Goal: Information Seeking & Learning: Learn about a topic

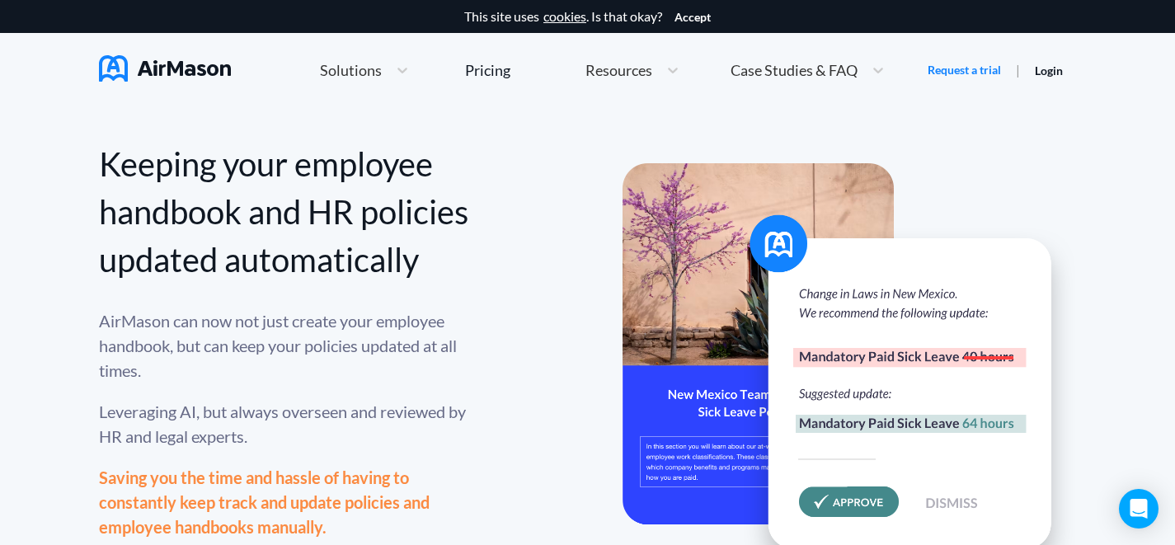
click at [465, 84] on link "Pricing" at bounding box center [487, 70] width 45 height 30
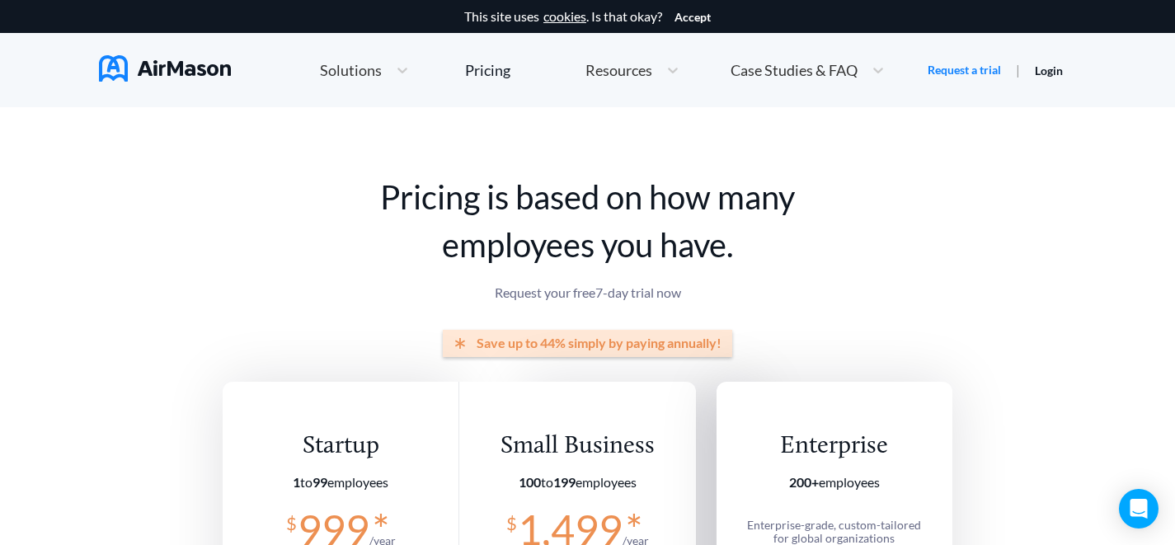
click at [572, 78] on div "Home Employee Handbook Builder Automated Policy Updates Solutions Pricing About…" at bounding box center [602, 70] width 651 height 35
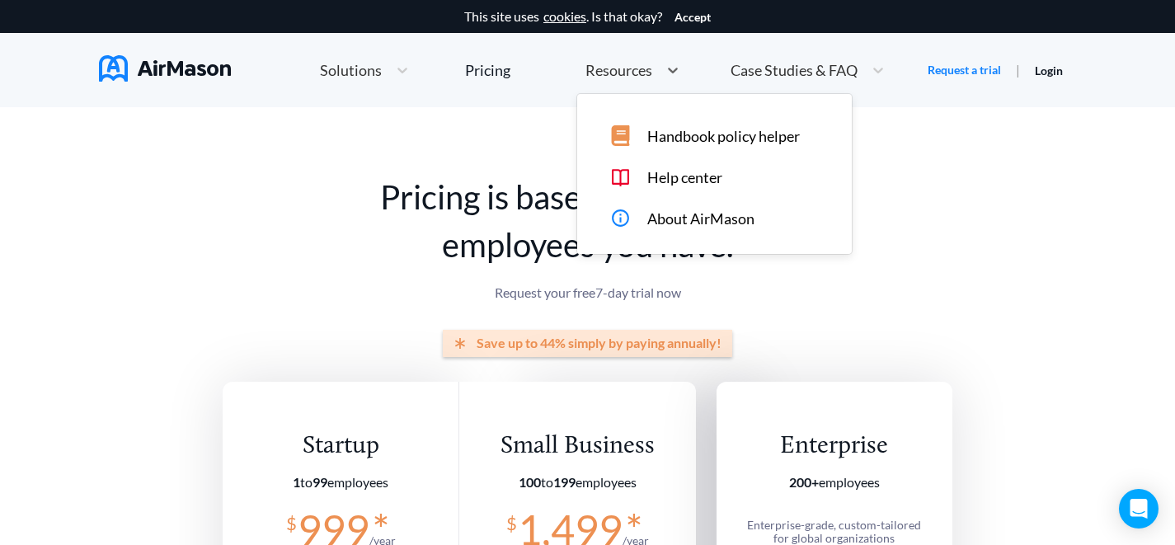
click at [583, 73] on div "Resources" at bounding box center [617, 70] width 81 height 21
click at [760, 80] on div "Case Studies & FAQ" at bounding box center [792, 70] width 141 height 21
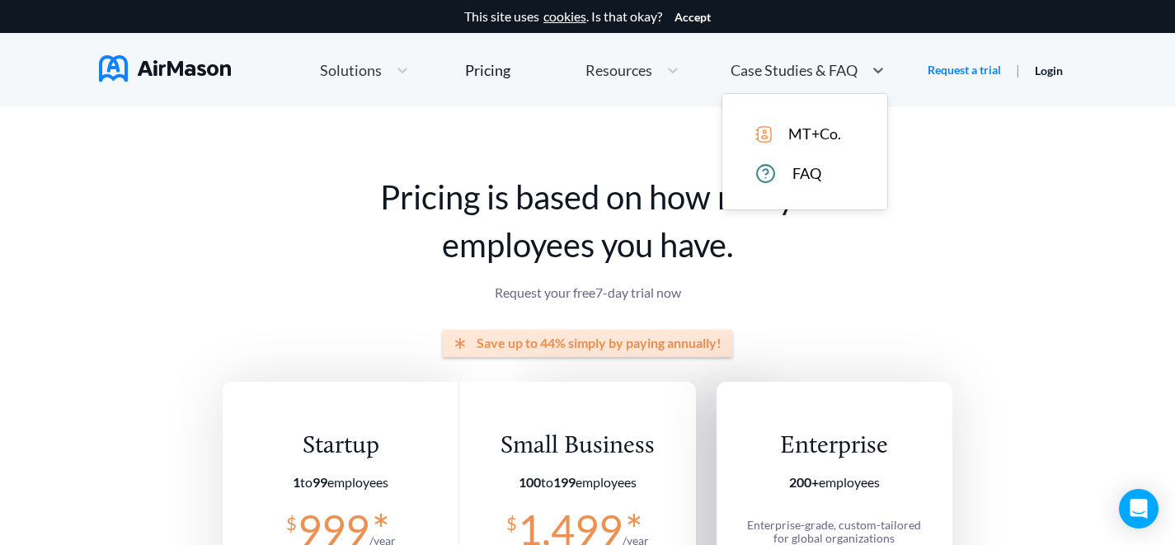
click at [166, 53] on nav "Home Employee Handbook Builder Automated Policy Updates Solutions Pricing About…" at bounding box center [587, 70] width 977 height 74
click at [166, 62] on img at bounding box center [165, 68] width 132 height 26
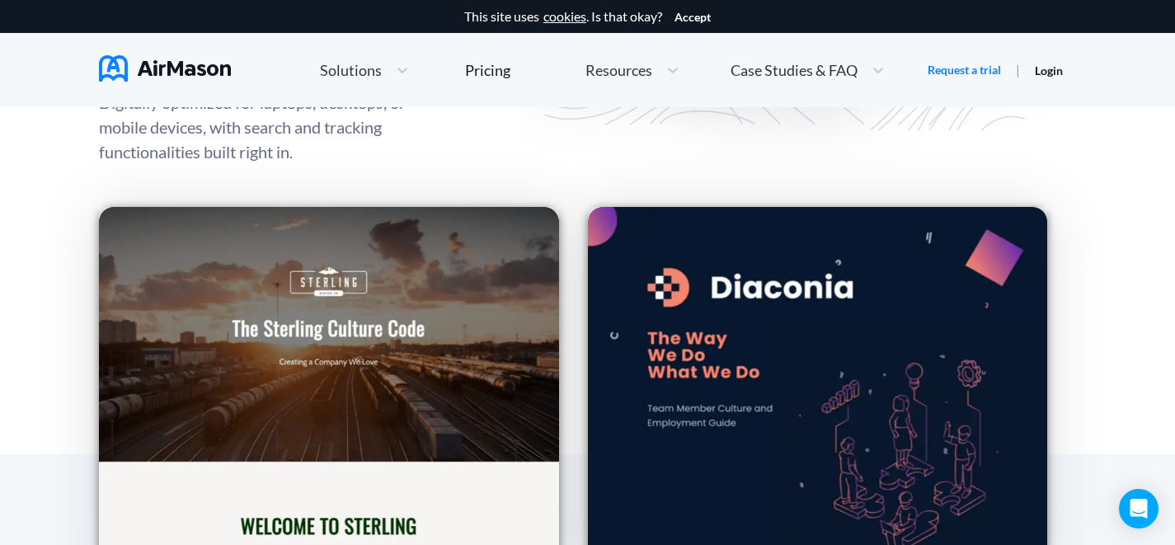
scroll to position [2286, 0]
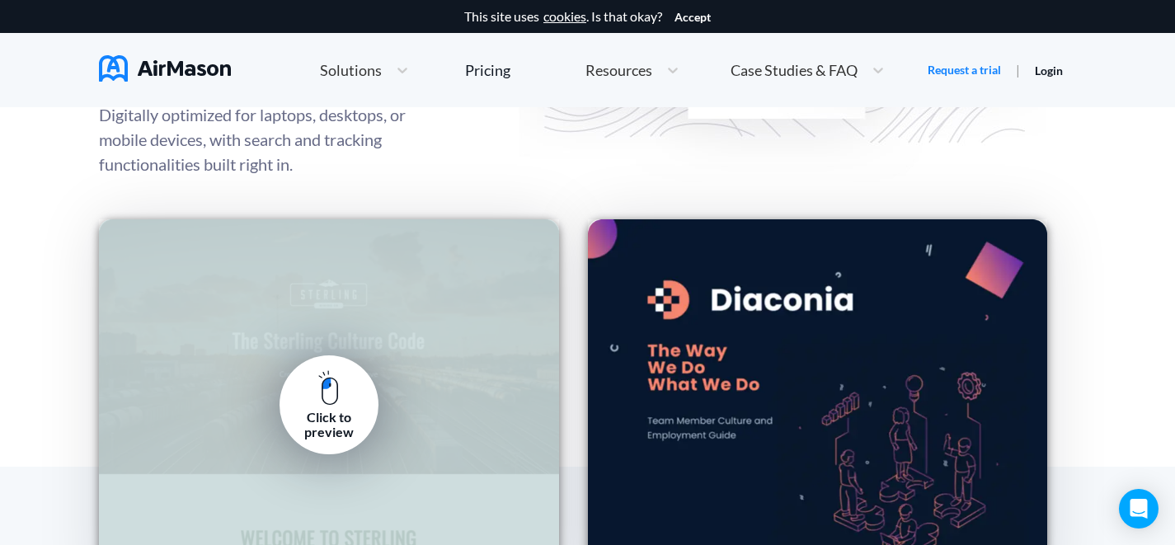
click at [339, 364] on link "Click to preview" at bounding box center [329, 404] width 99 height 99
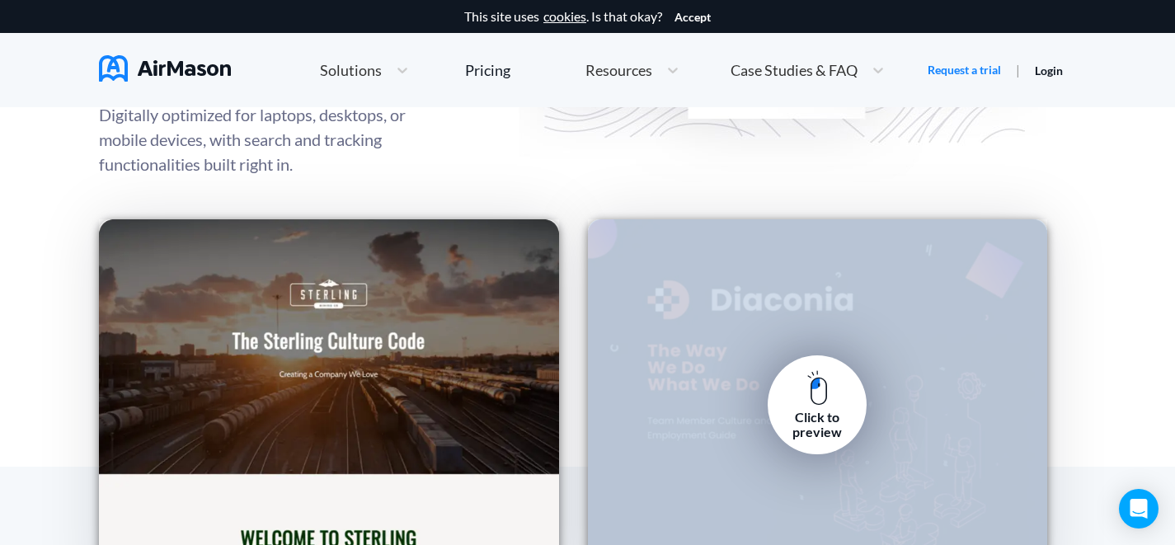
click at [779, 400] on link "Click to preview" at bounding box center [817, 404] width 99 height 99
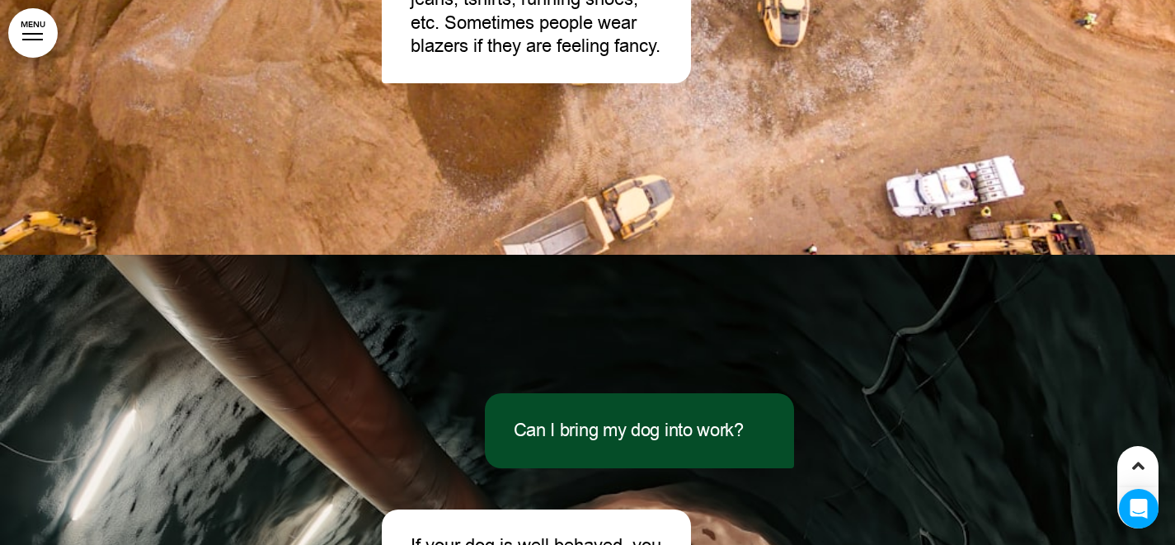
scroll to position [24352, 0]
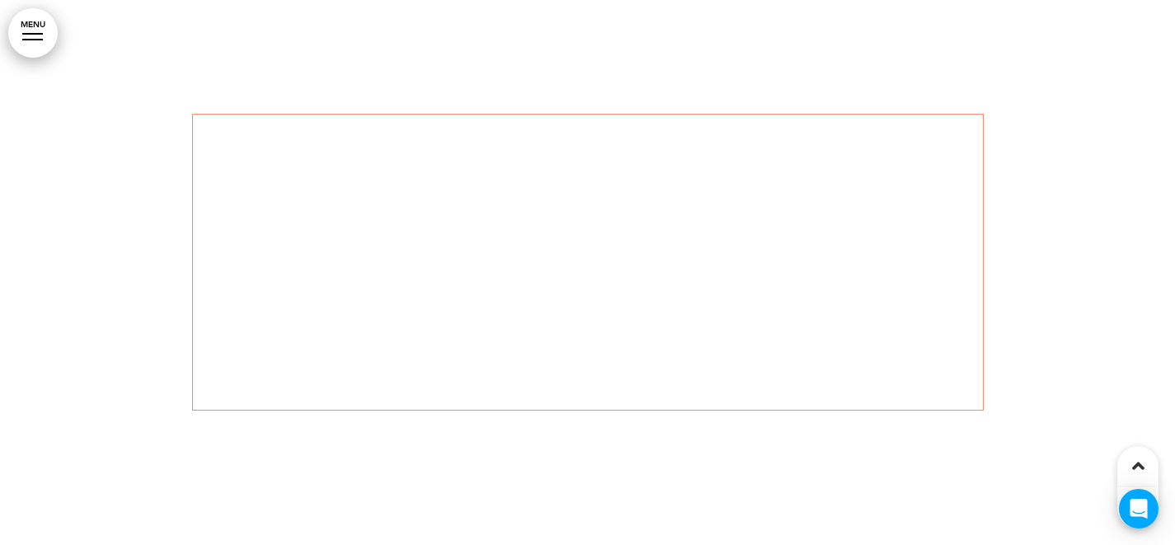
scroll to position [2434, 0]
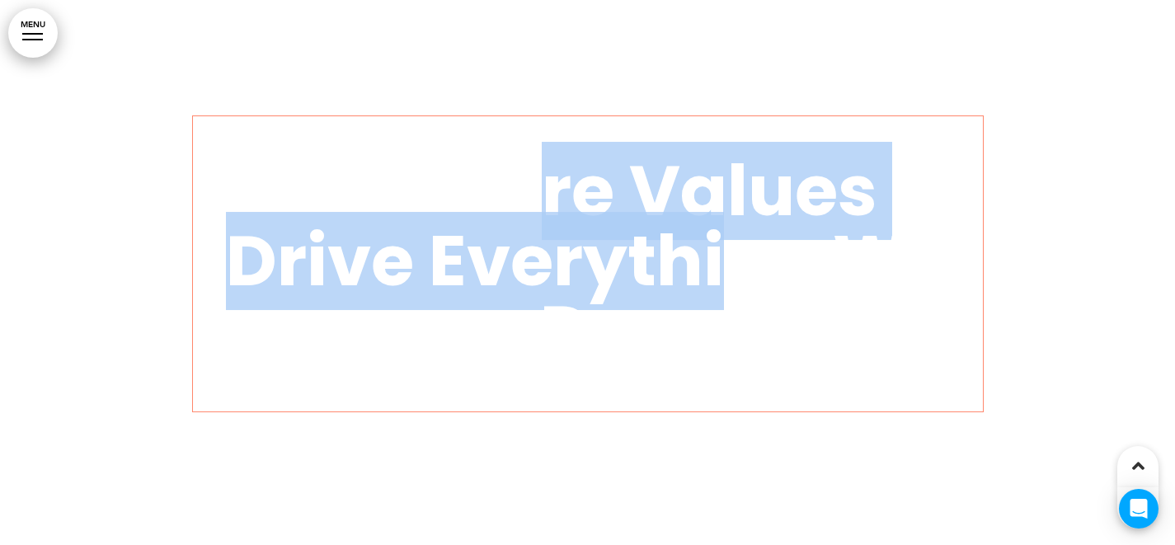
drag, startPoint x: 747, startPoint y: 275, endPoint x: 543, endPoint y: 168, distance: 229.8
click at [542, 172] on span "Our Core Values Drive Everything We Do" at bounding box center [587, 261] width 723 height 238
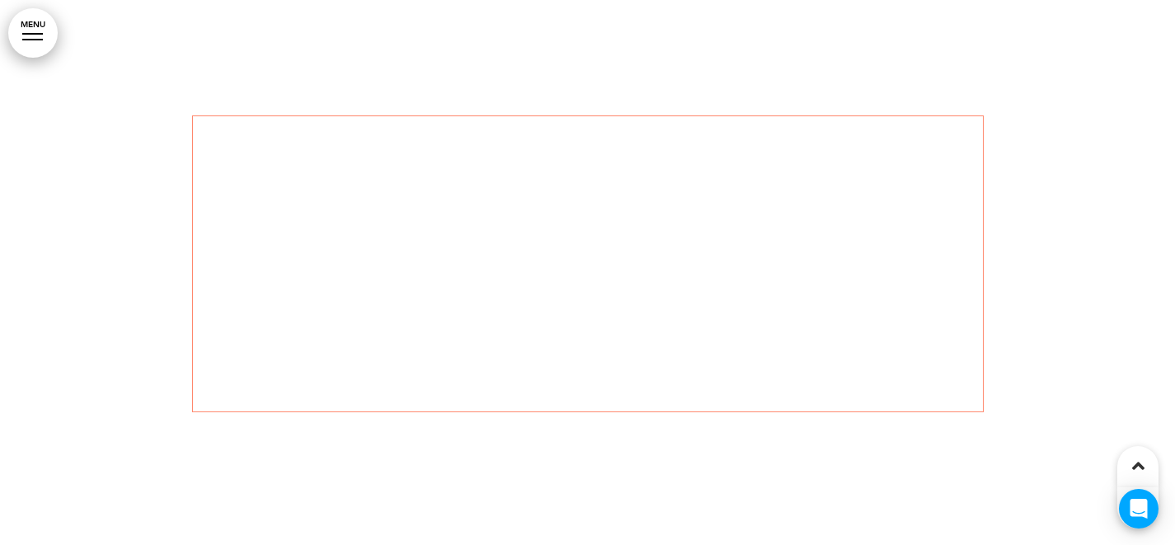
click at [542, 168] on span "Our Core Values Drive Everything We Do" at bounding box center [587, 261] width 723 height 238
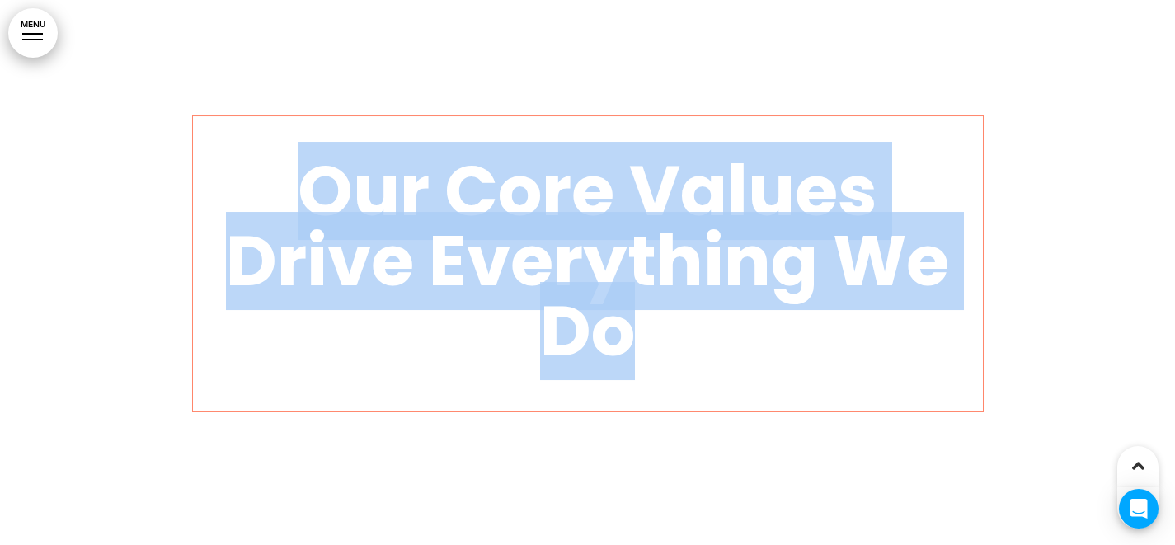
drag, startPoint x: 176, startPoint y: 184, endPoint x: 867, endPoint y: 323, distance: 705.7
click at [868, 324] on div "Our Core Values Drive Everything We Do" at bounding box center [588, 264] width 825 height 421
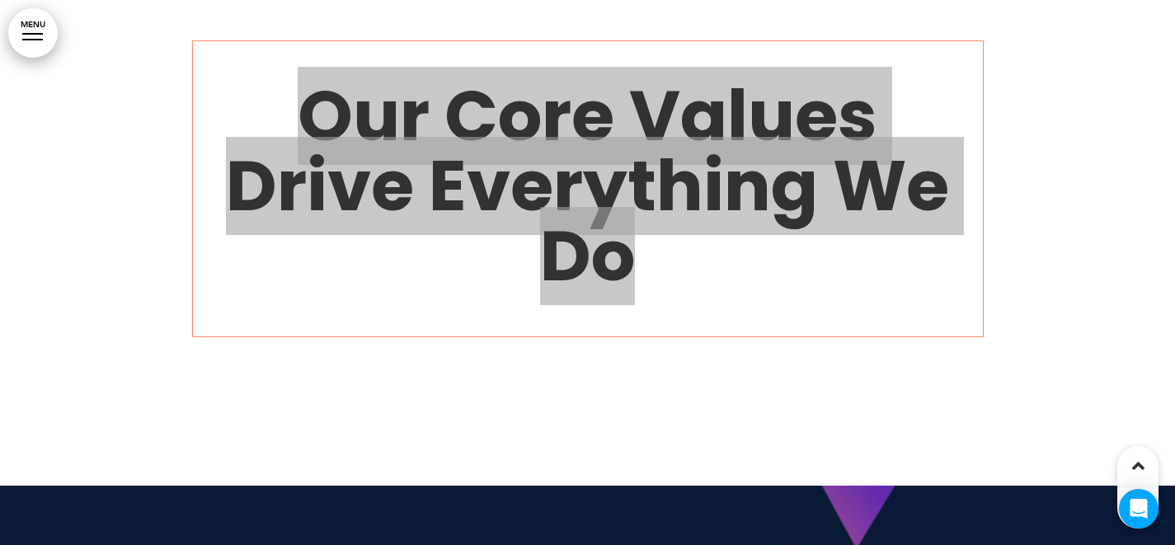
scroll to position [2499, 0]
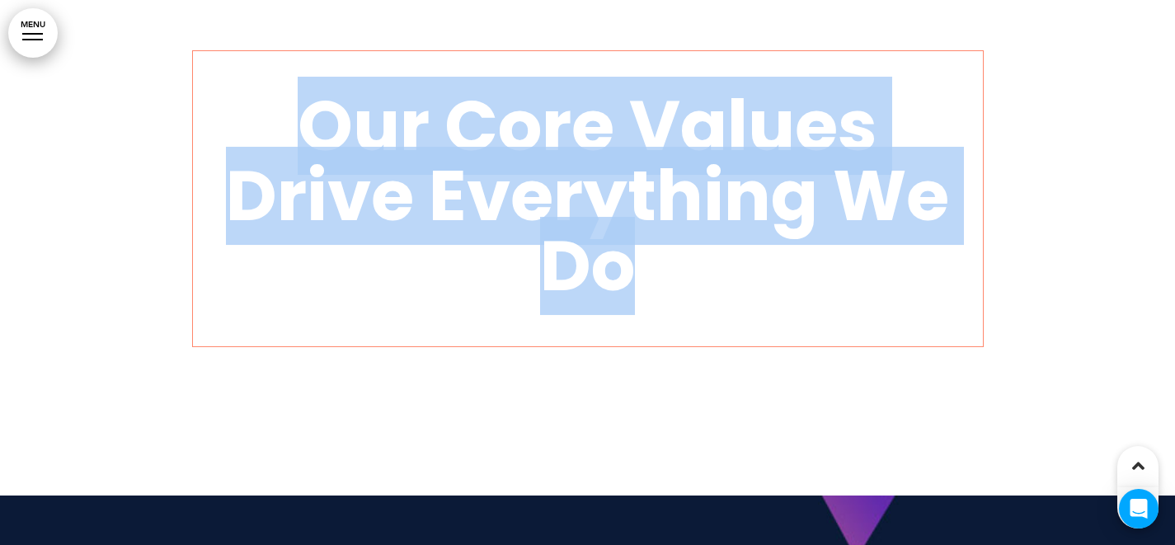
click at [27, 51] on link "MENU" at bounding box center [32, 32] width 49 height 49
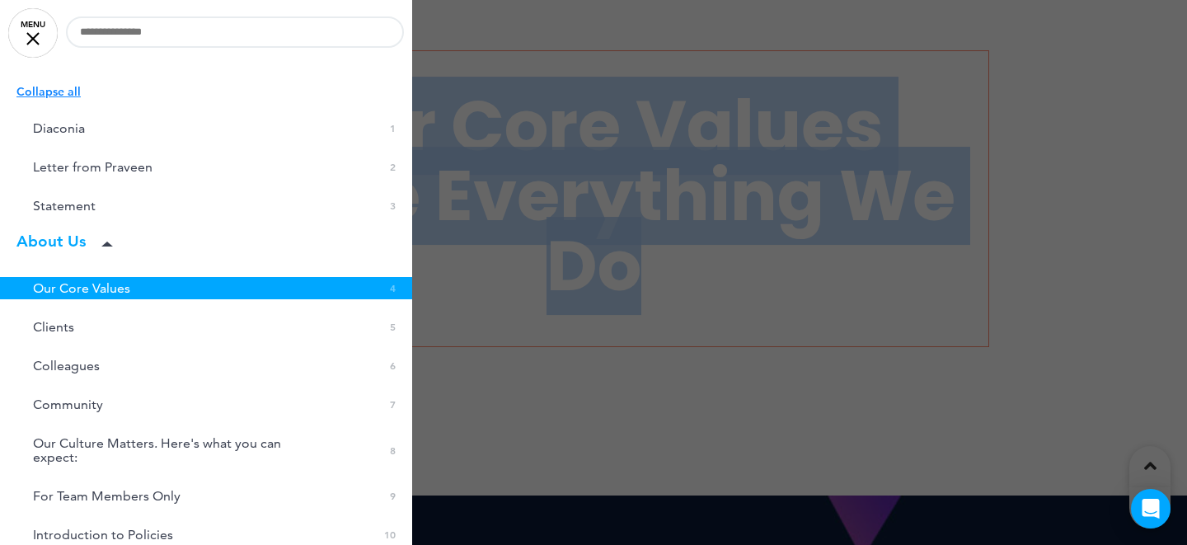
click at [97, 289] on span "Our Core Values" at bounding box center [81, 288] width 97 height 14
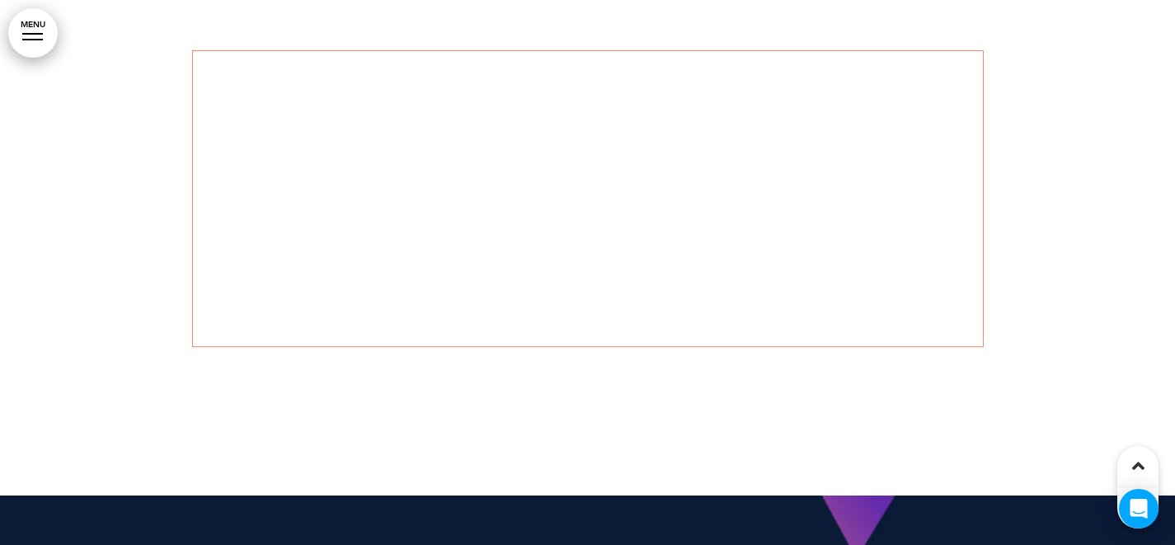
click at [296, 240] on span "Our Core Values Drive Everything We Do" at bounding box center [587, 196] width 723 height 238
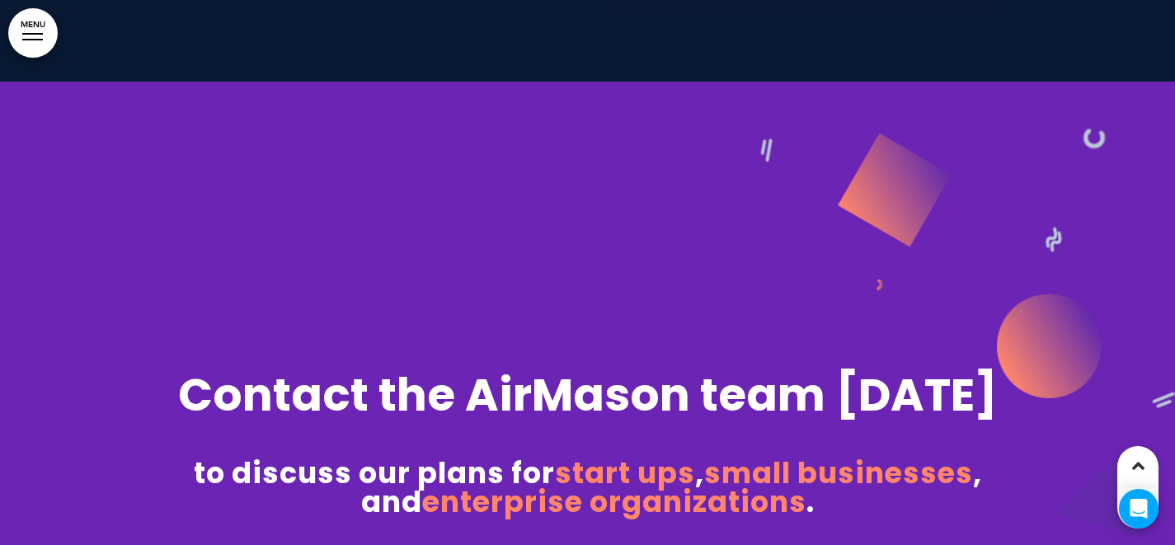
scroll to position [10228, 0]
